Goal: Task Accomplishment & Management: Use online tool/utility

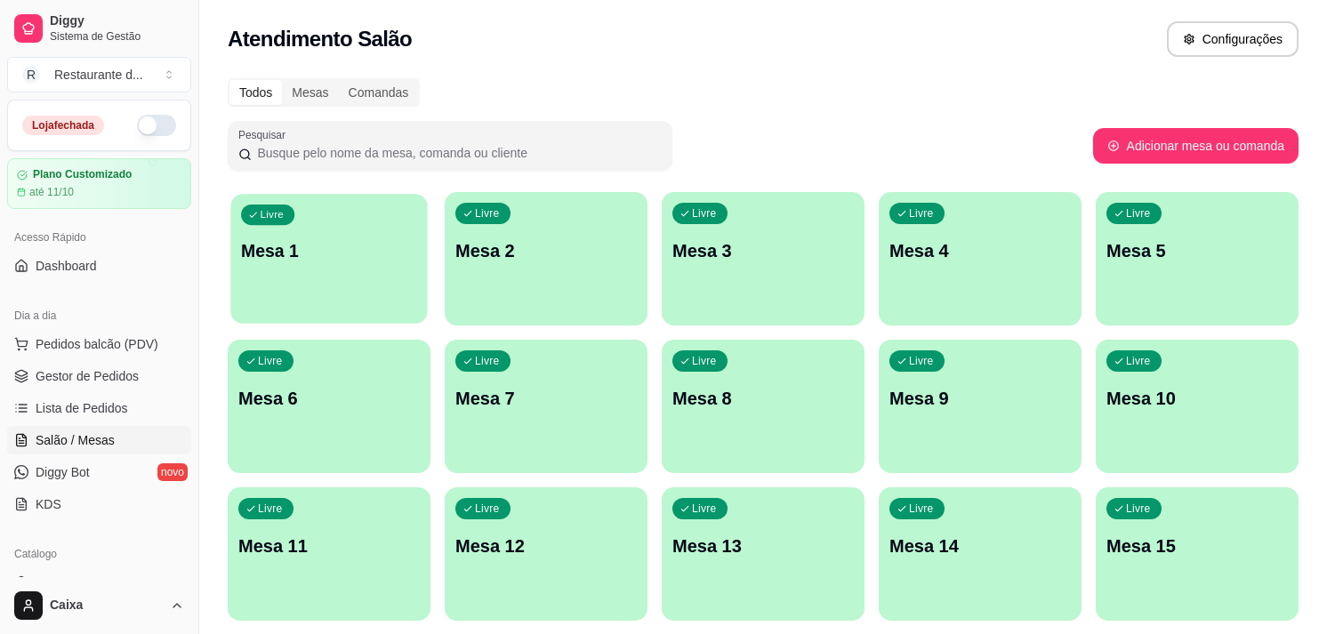
click at [374, 247] on p "Mesa 1" at bounding box center [329, 251] width 176 height 24
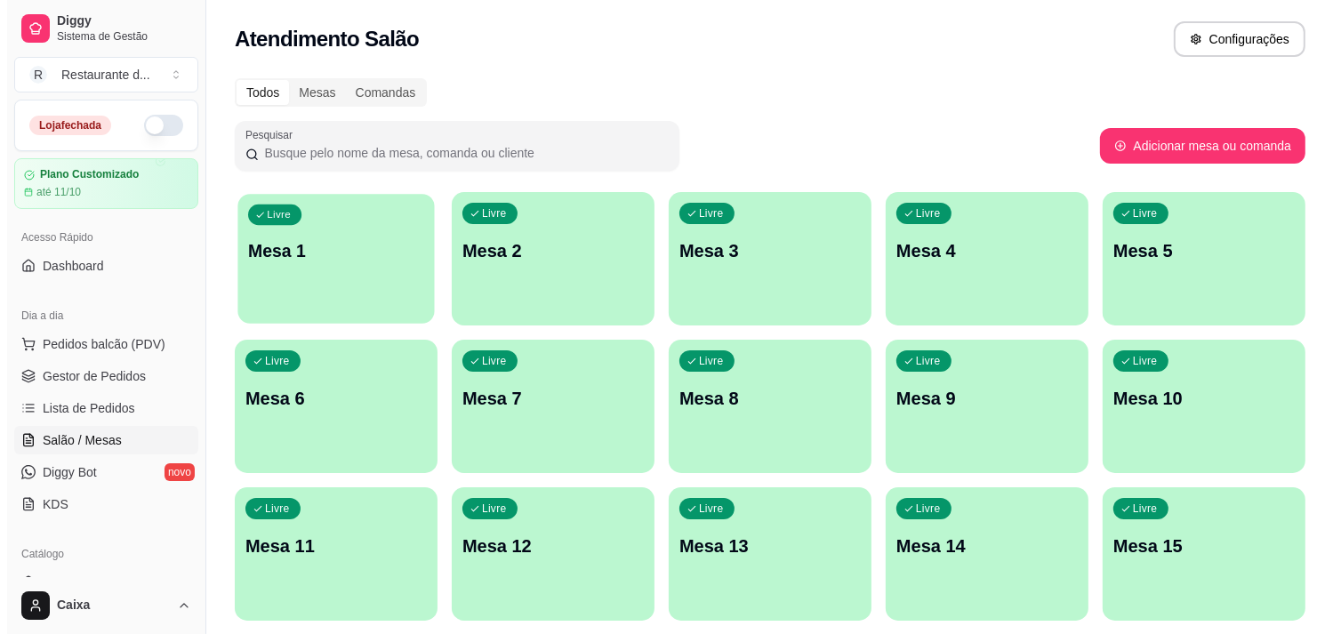
scroll to position [197, 0]
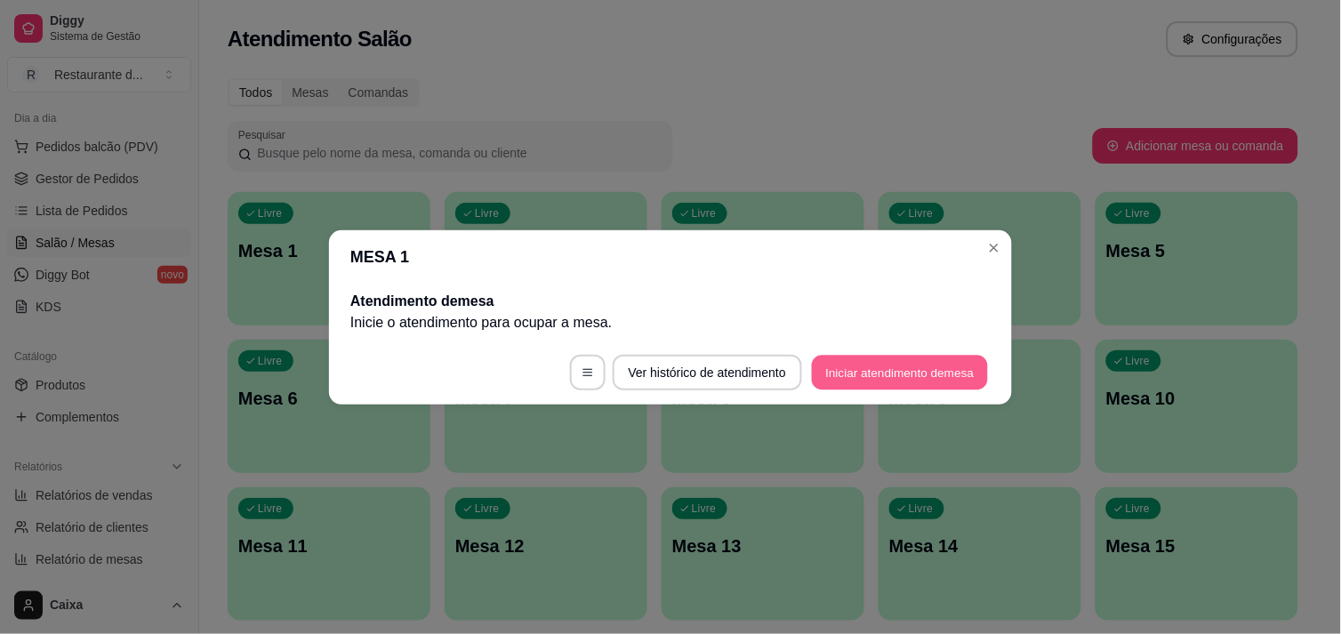
click at [894, 377] on button "Iniciar atendimento de mesa" at bounding box center [900, 372] width 176 height 35
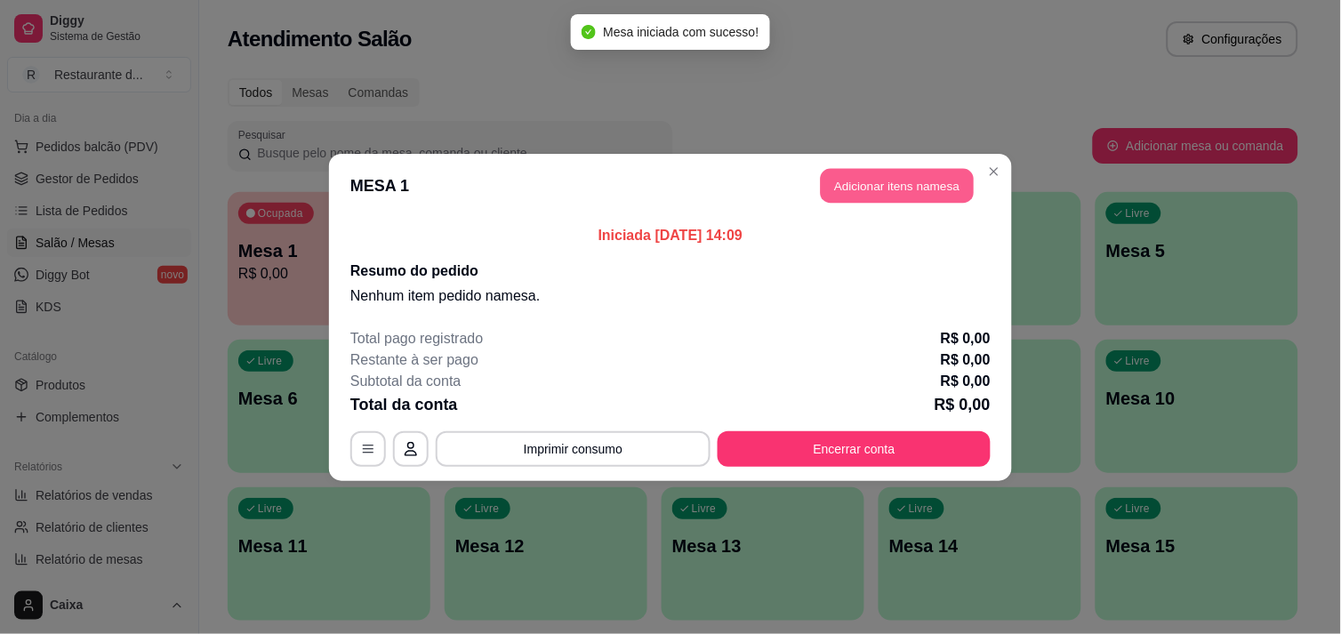
click at [929, 184] on button "Adicionar itens na mesa" at bounding box center [897, 185] width 153 height 35
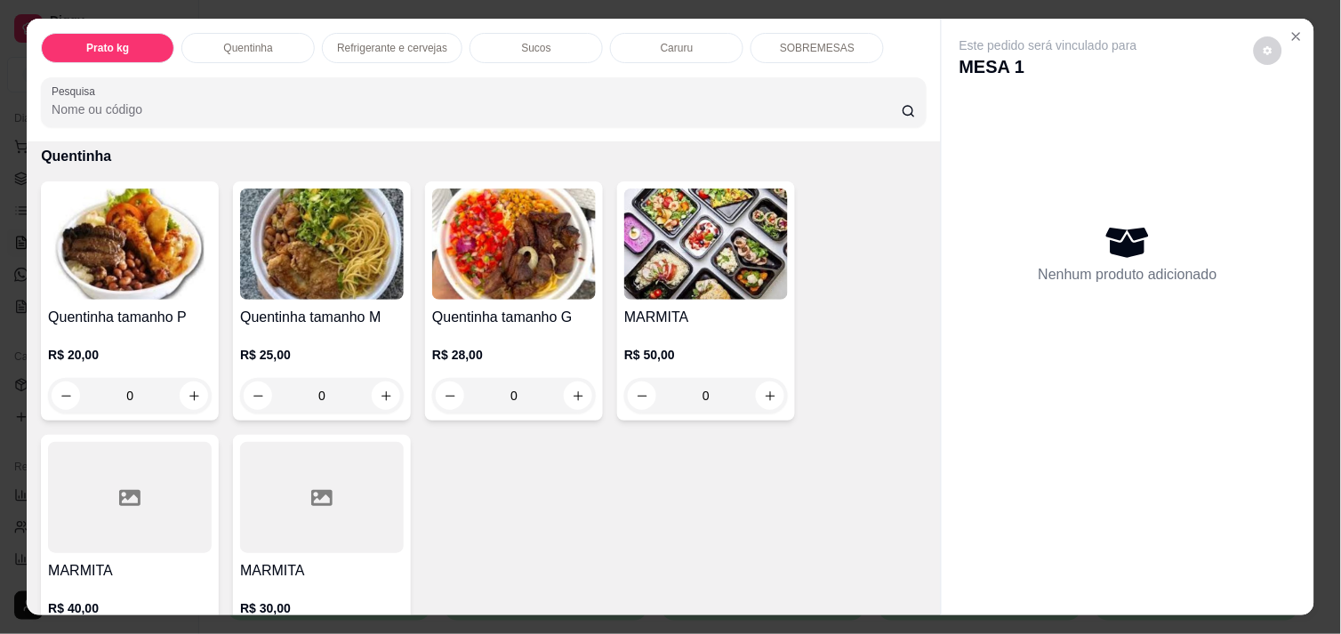
scroll to position [322, 0]
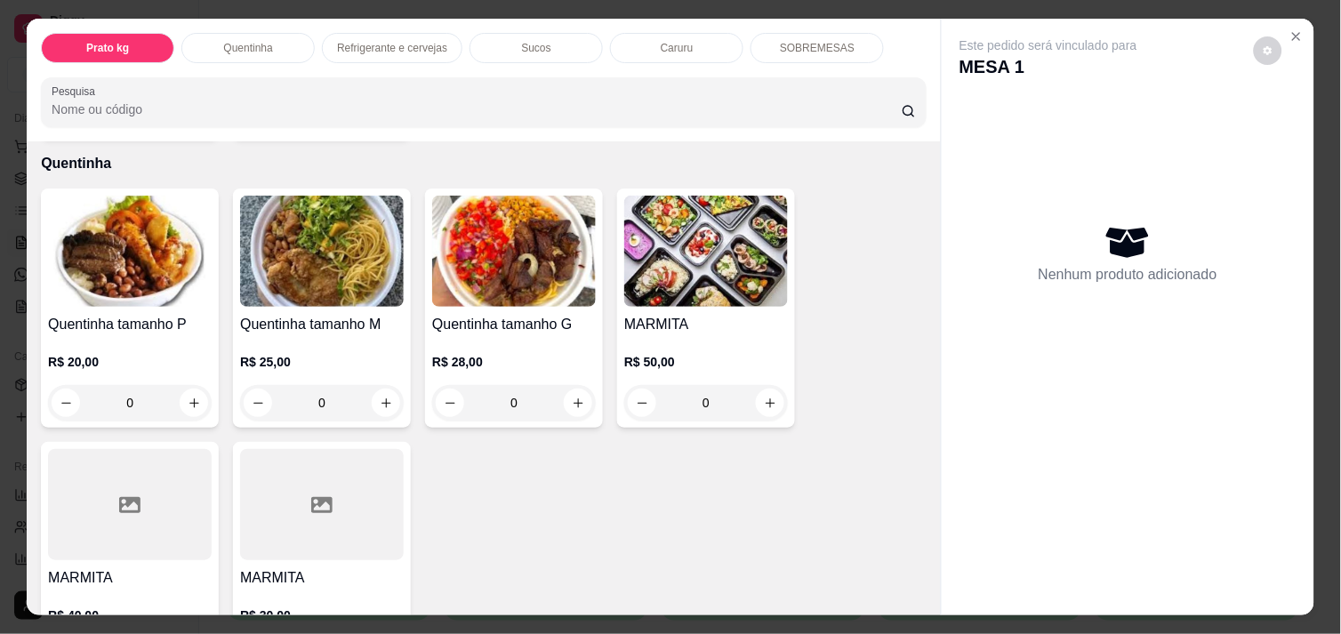
click at [157, 222] on img at bounding box center [130, 251] width 164 height 111
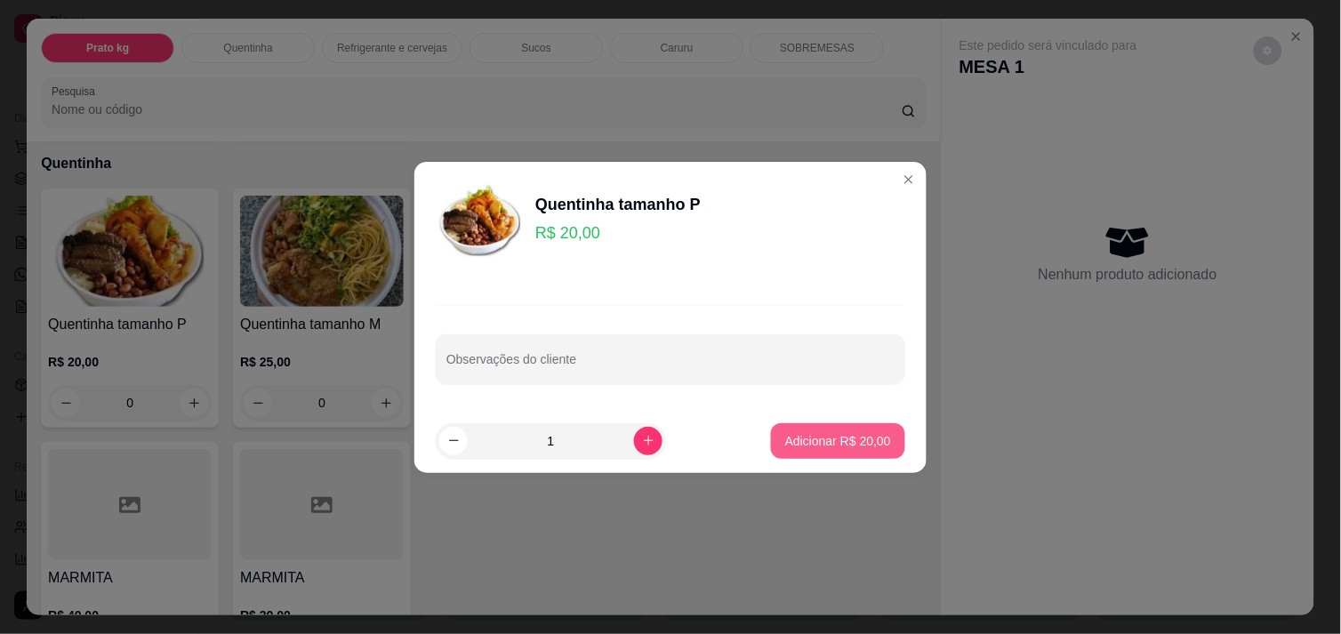
click at [832, 446] on p "Adicionar R$ 20,00" at bounding box center [838, 441] width 106 height 18
type input "1"
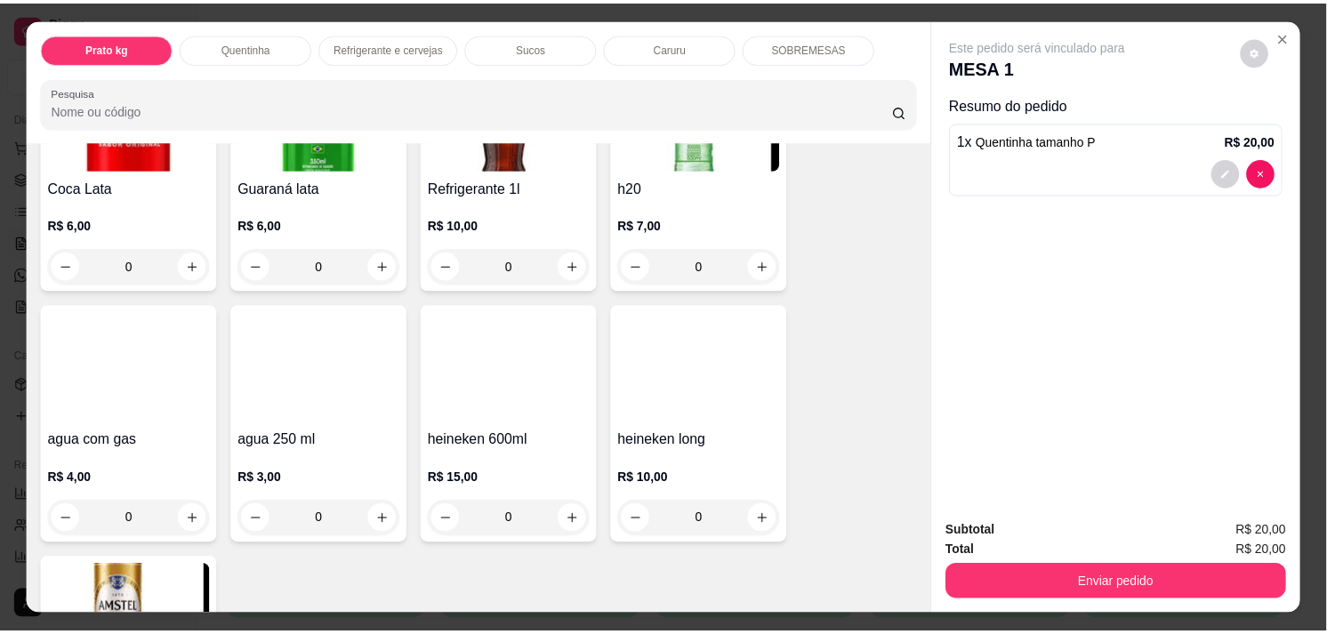
scroll to position [904, 0]
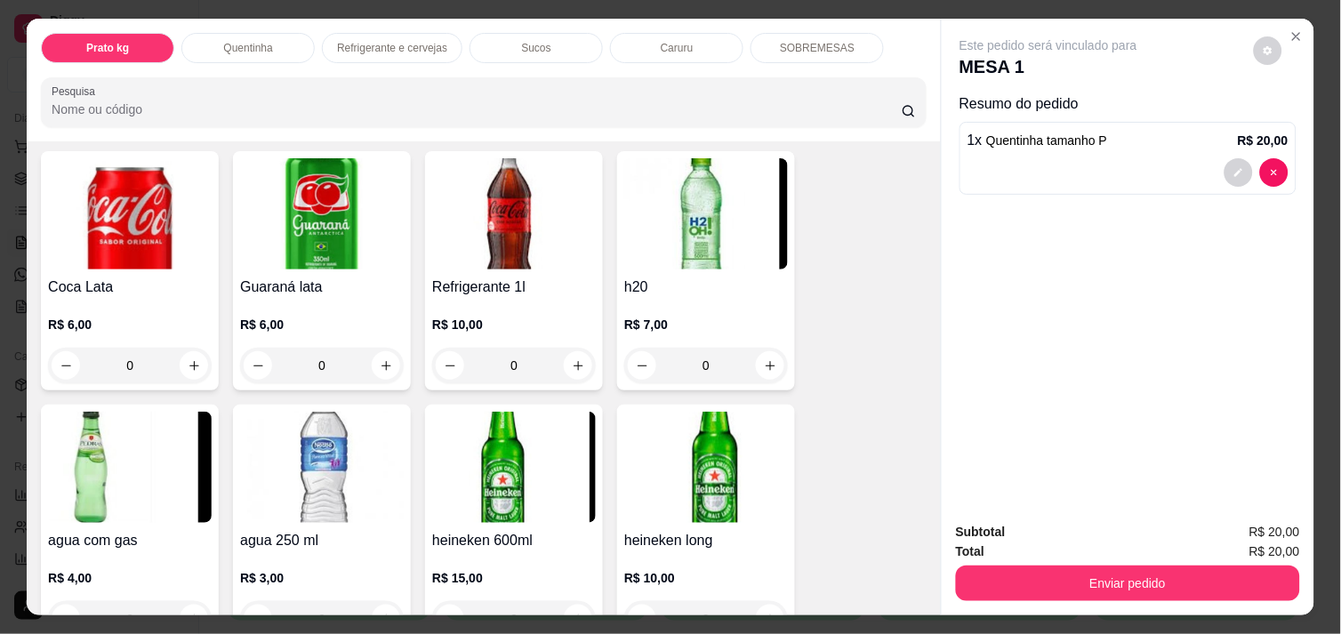
click at [335, 277] on h4 "Guaraná lata" at bounding box center [322, 287] width 164 height 21
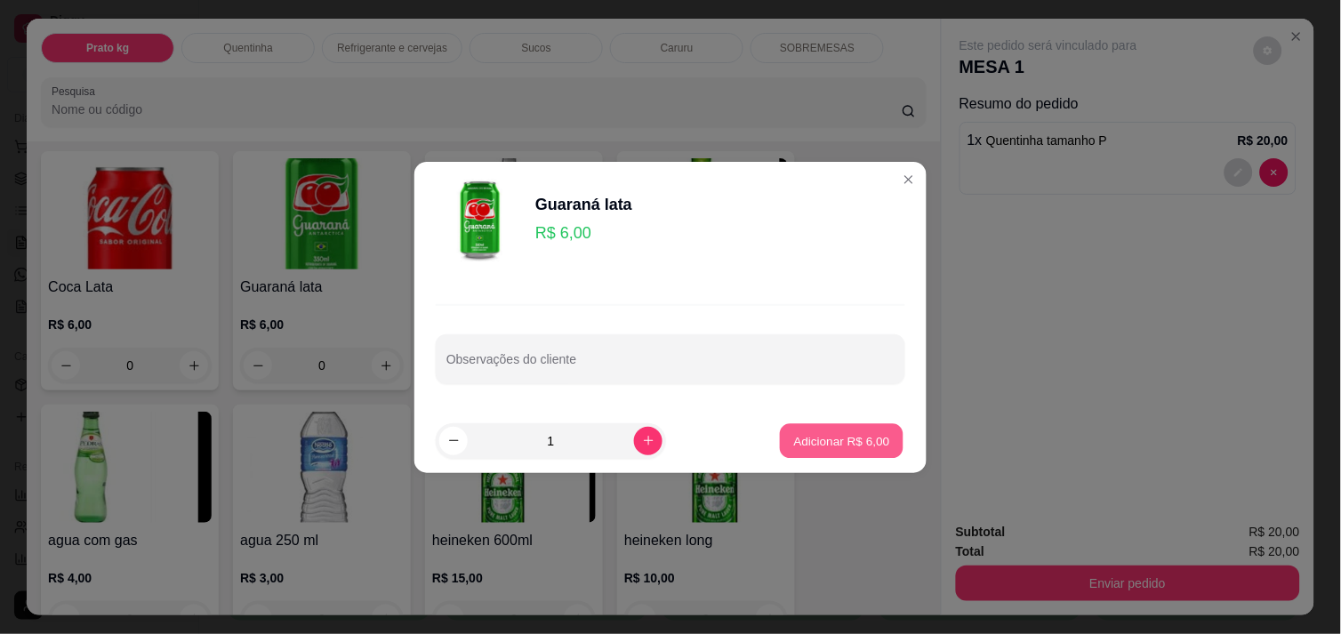
click at [828, 432] on p "Adicionar R$ 6,00" at bounding box center [841, 440] width 96 height 17
type input "1"
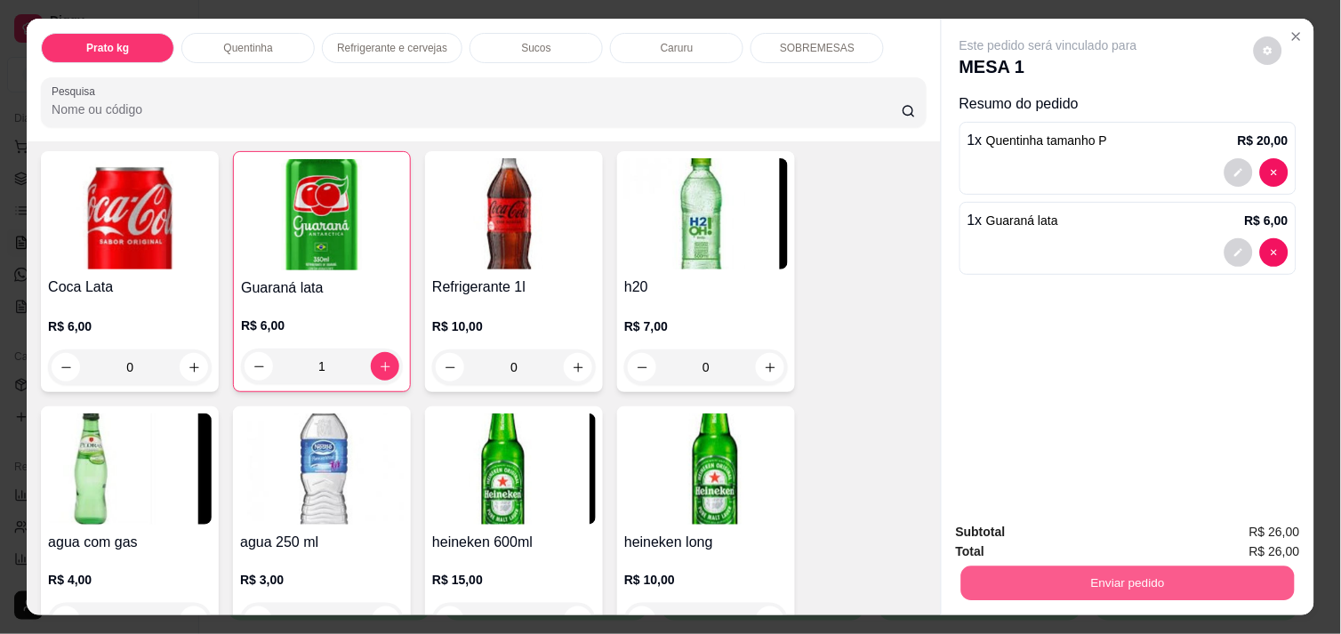
click at [1241, 570] on button "Enviar pedido" at bounding box center [1127, 583] width 333 height 35
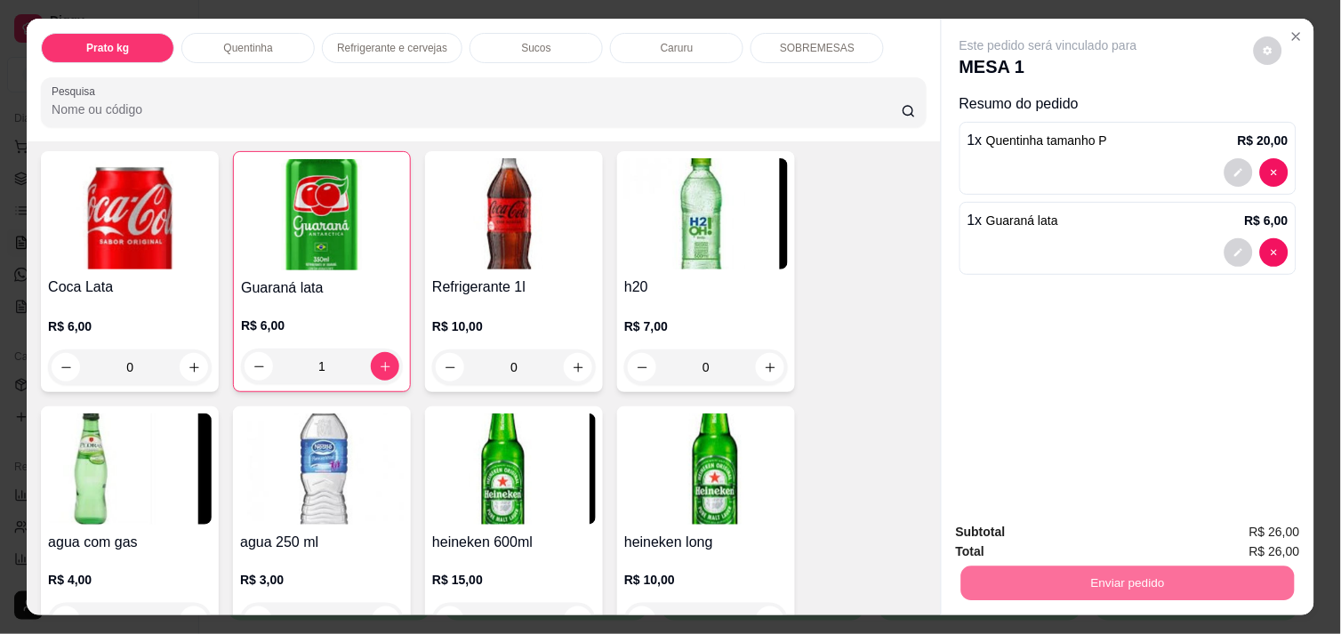
click at [1089, 540] on button "Não registrar e enviar pedido" at bounding box center [1069, 532] width 180 height 33
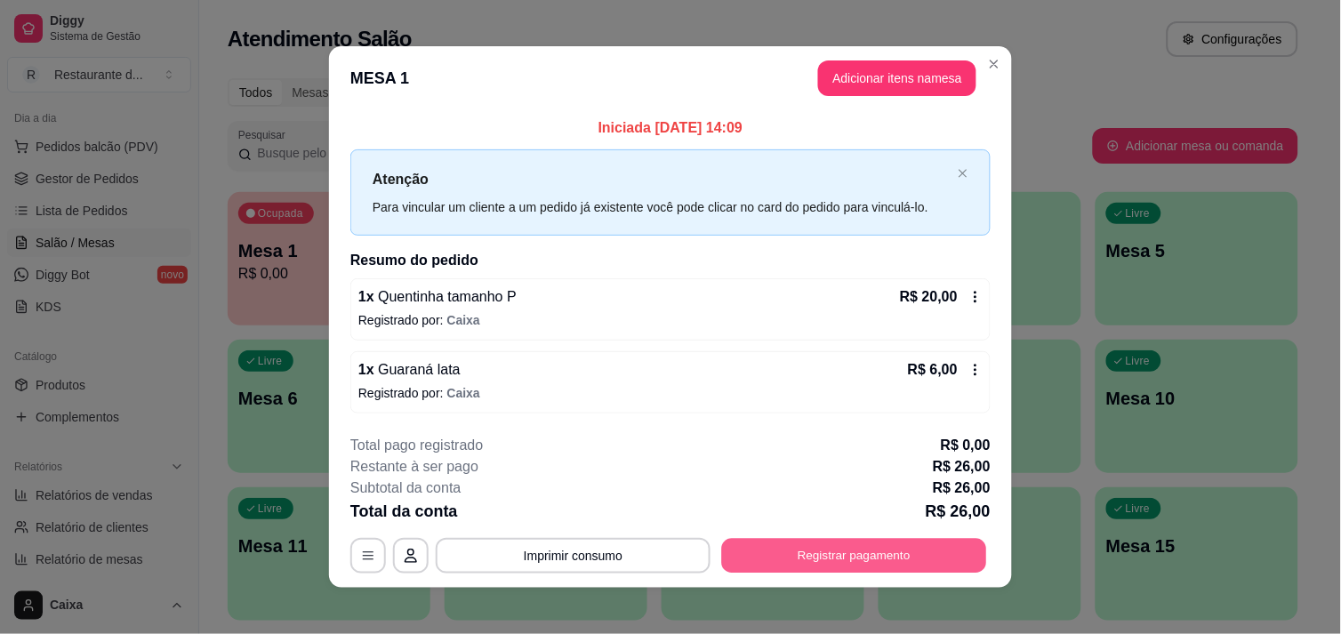
click at [818, 544] on button "Registrar pagamento" at bounding box center [854, 556] width 265 height 35
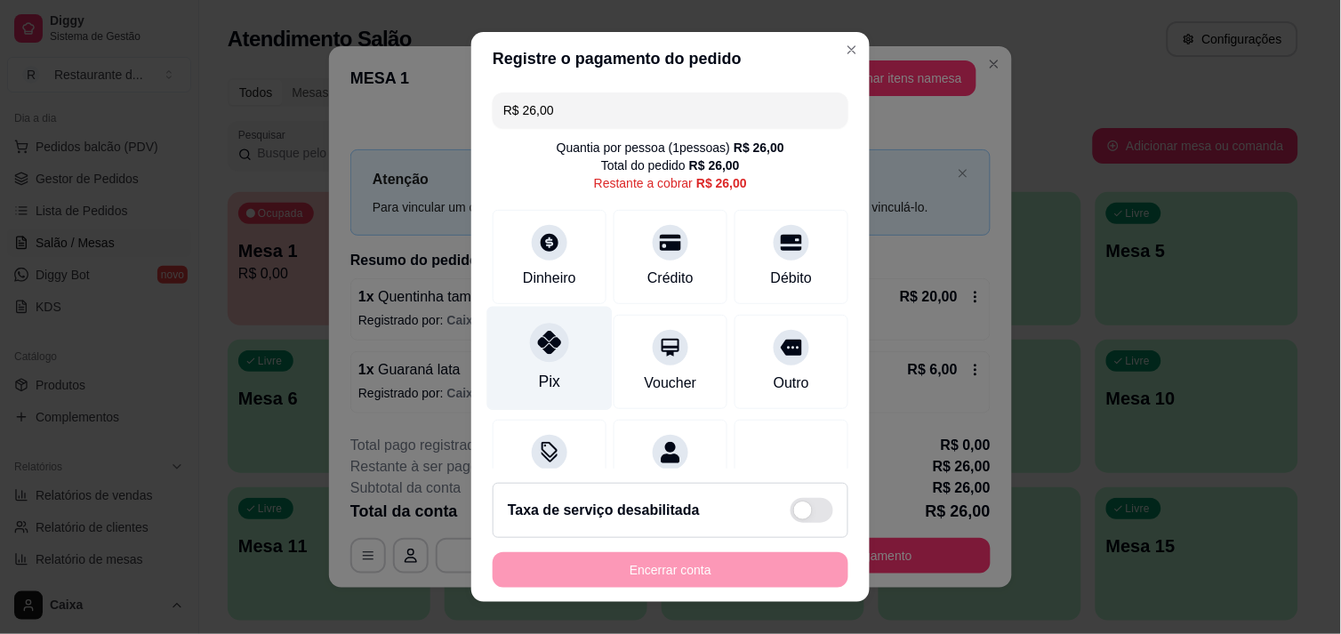
click at [549, 338] on icon at bounding box center [549, 342] width 23 height 23
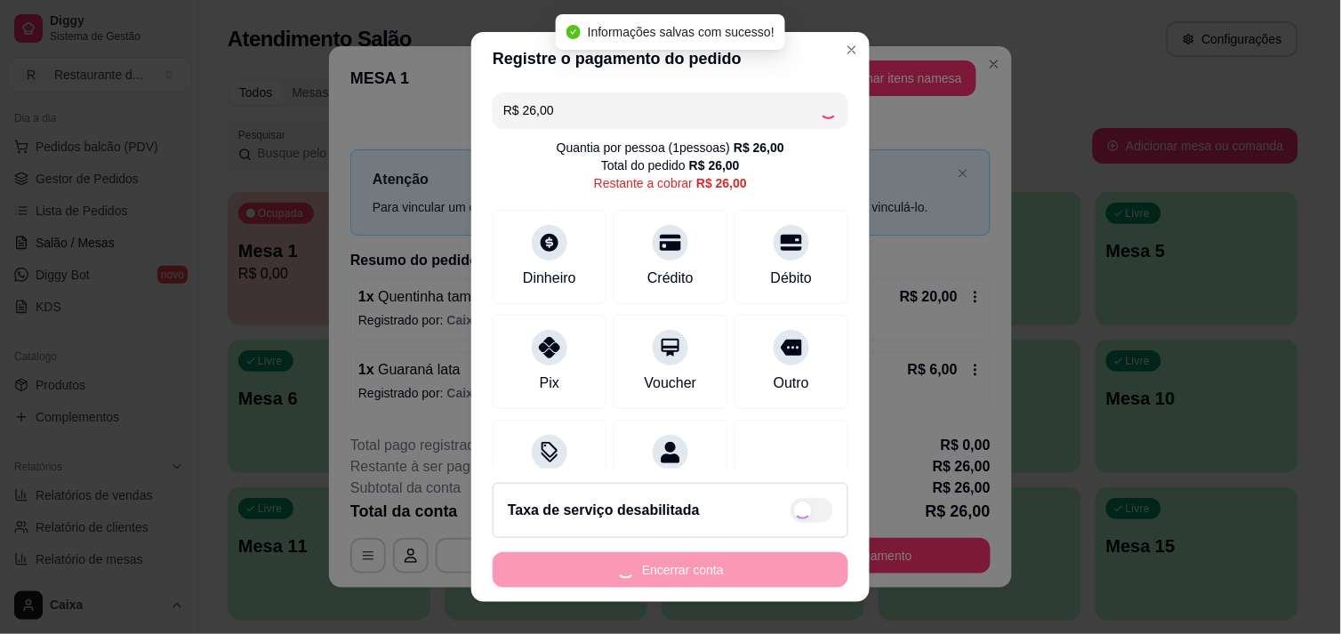
type input "R$ 0,00"
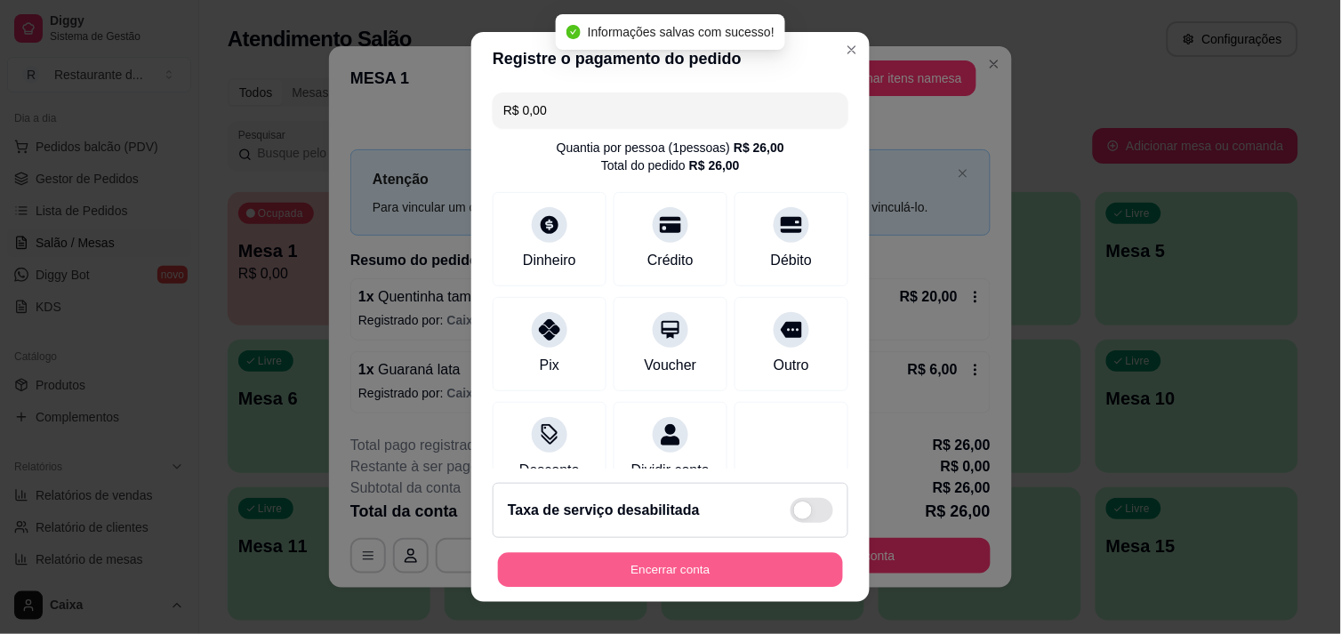
click at [689, 567] on button "Encerrar conta" at bounding box center [670, 570] width 345 height 35
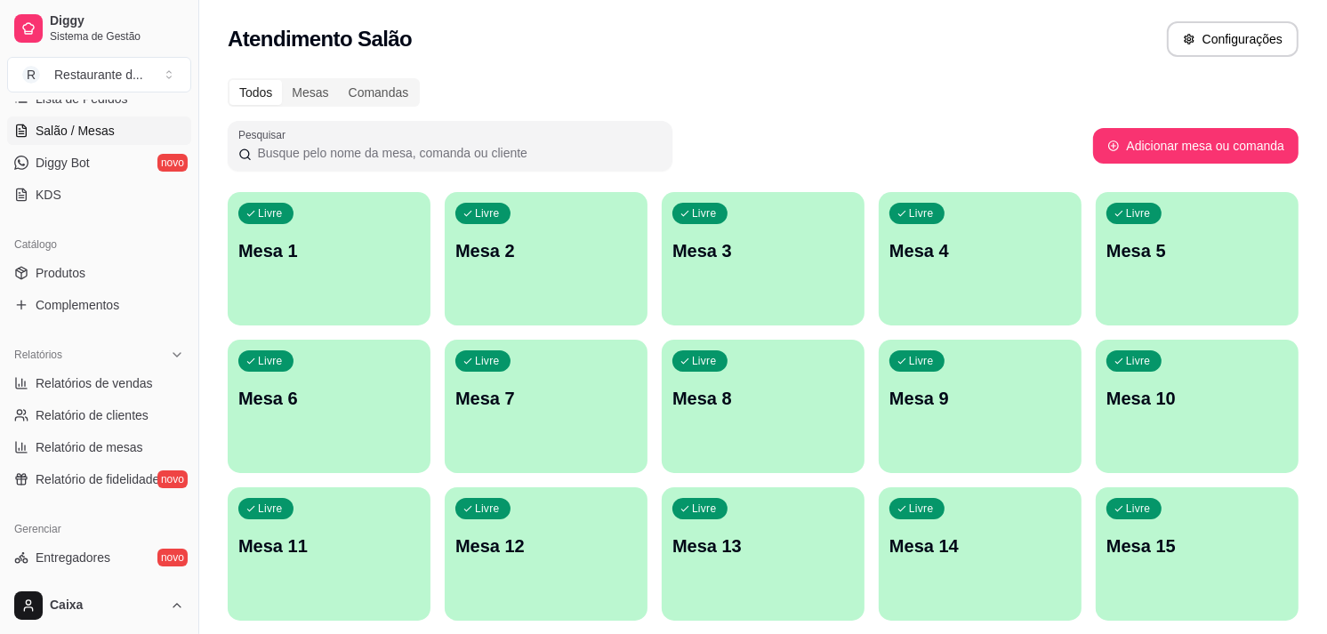
scroll to position [303, 0]
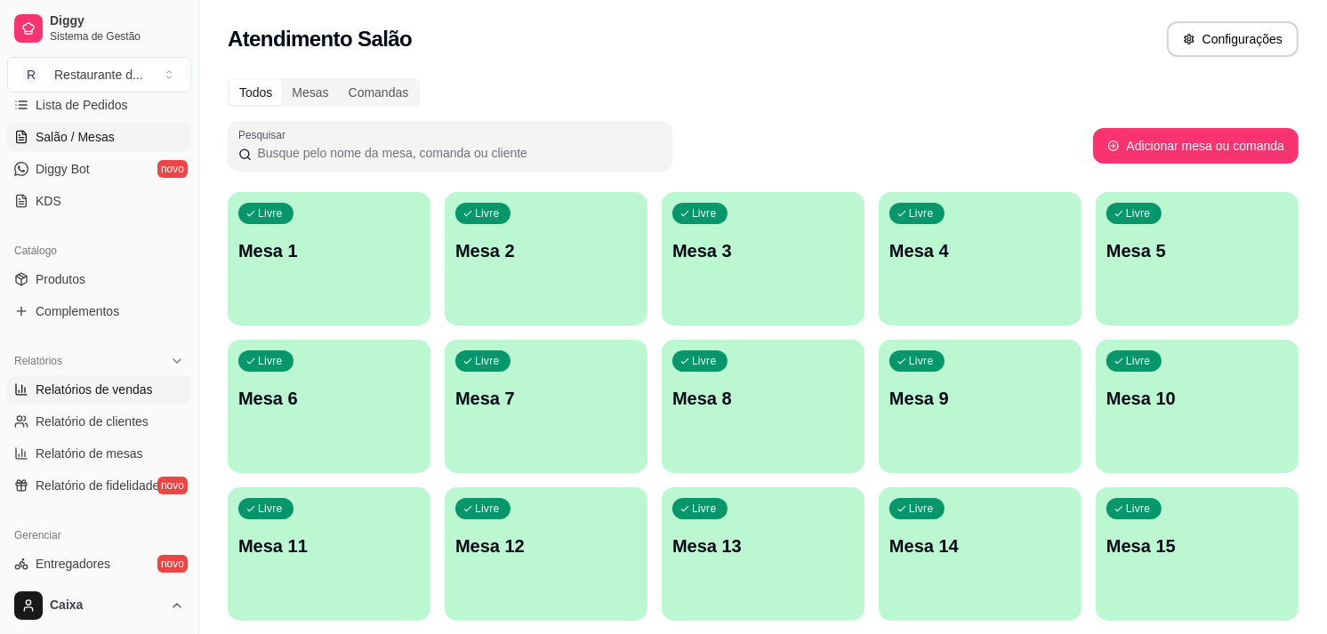
click at [131, 398] on span "Relatórios de vendas" at bounding box center [94, 390] width 117 height 18
select select "ALL"
select select "0"
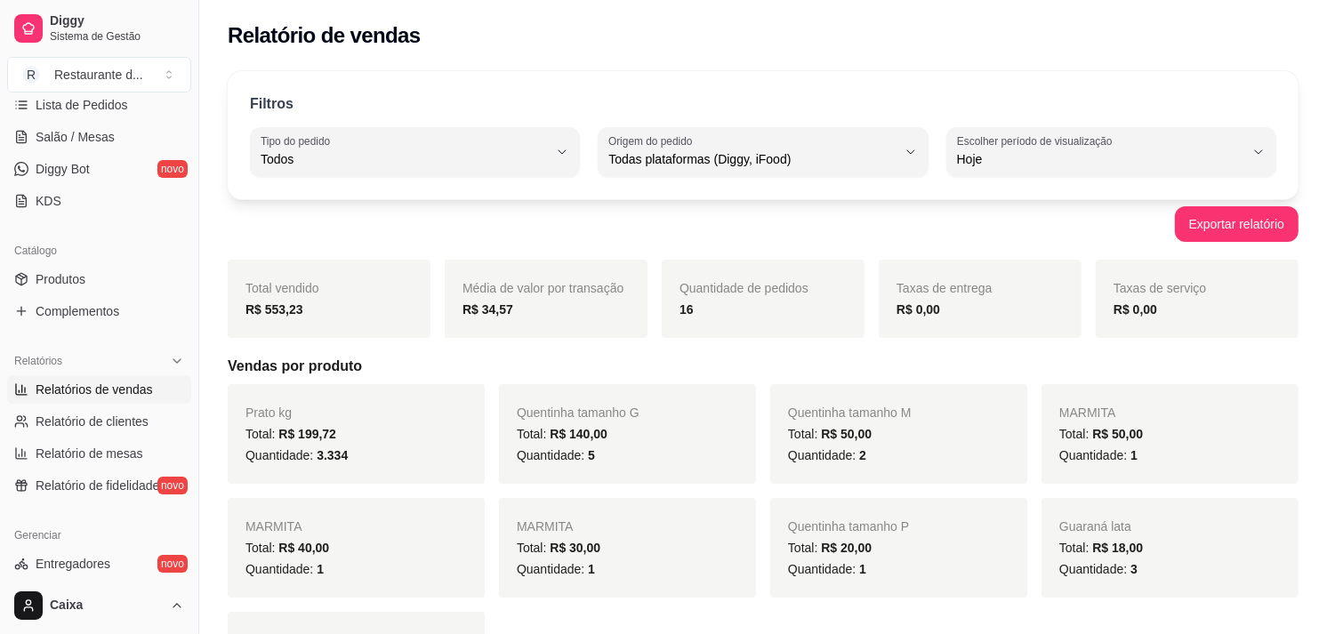
click at [280, 309] on strong "R$ 553,23" at bounding box center [274, 309] width 58 height 14
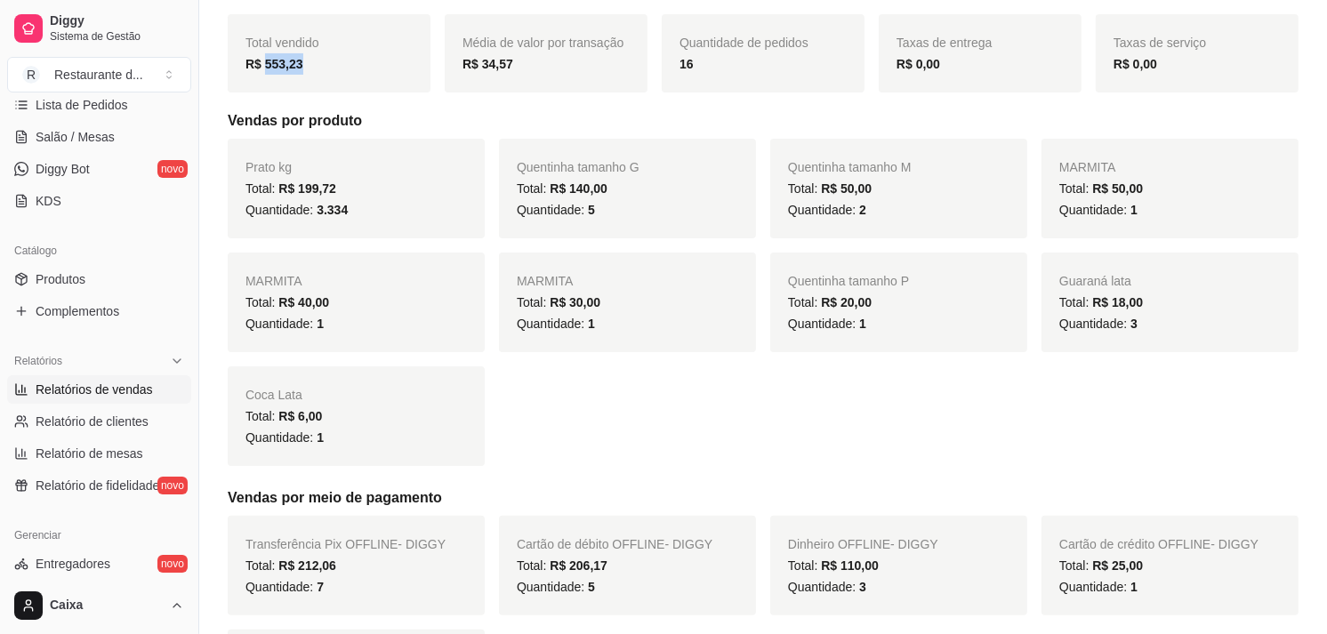
scroll to position [243, 0]
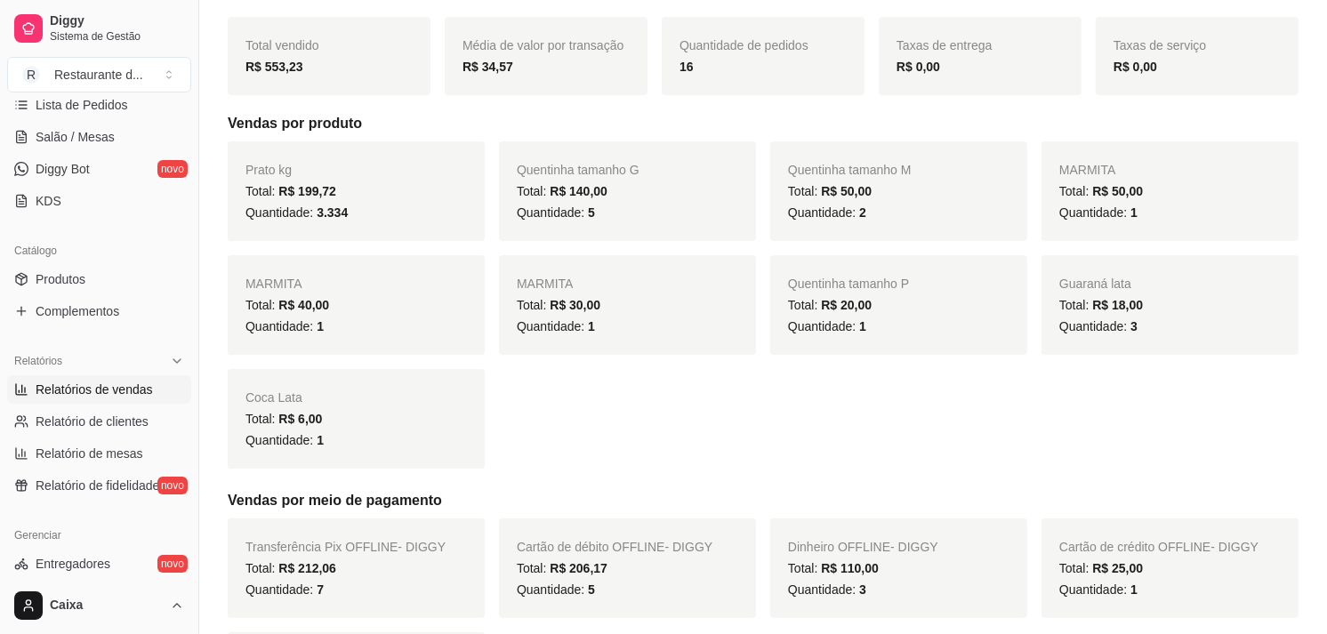
click at [955, 432] on div "Prato kg Total: R$ 199,72 Quantidade: 3.334 Quentinha tamanho G Total: R$ 140,0…" at bounding box center [763, 304] width 1071 height 327
